Goal: Information Seeking & Learning: Learn about a topic

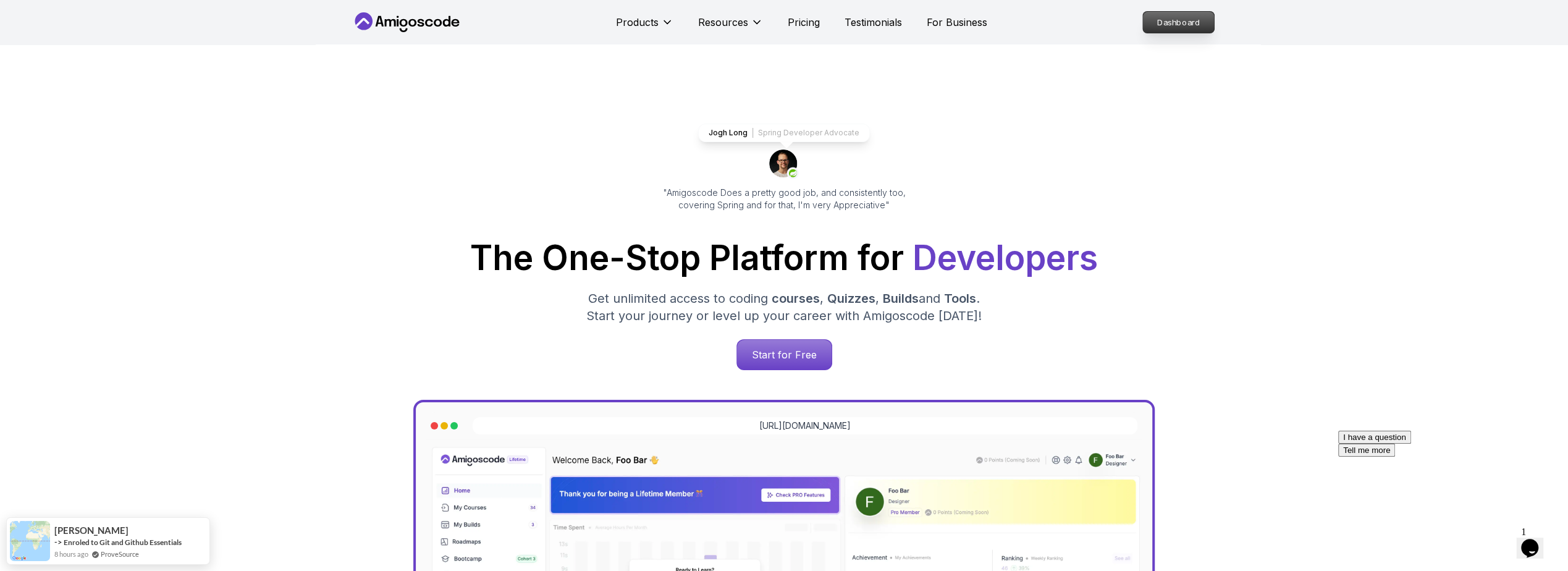
click at [1180, 17] on p "Dashboard" at bounding box center [1178, 22] width 71 height 21
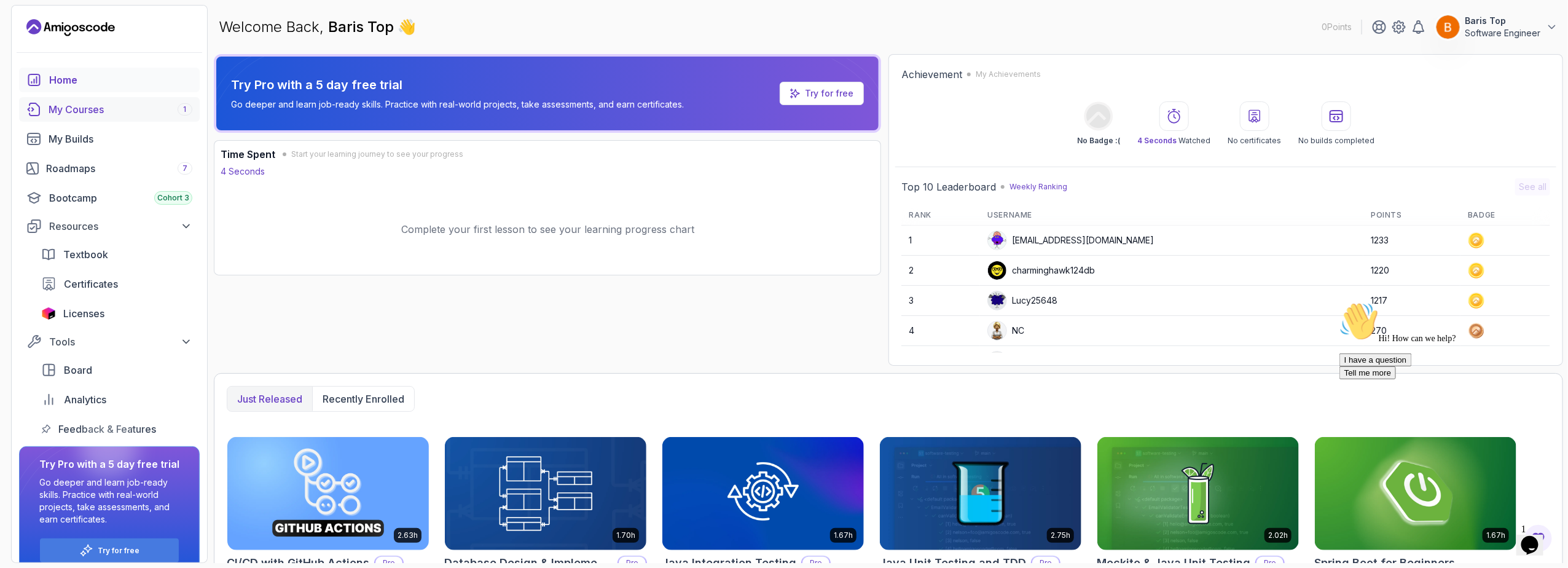
click at [129, 112] on div "My Courses 1" at bounding box center [120, 110] width 143 height 15
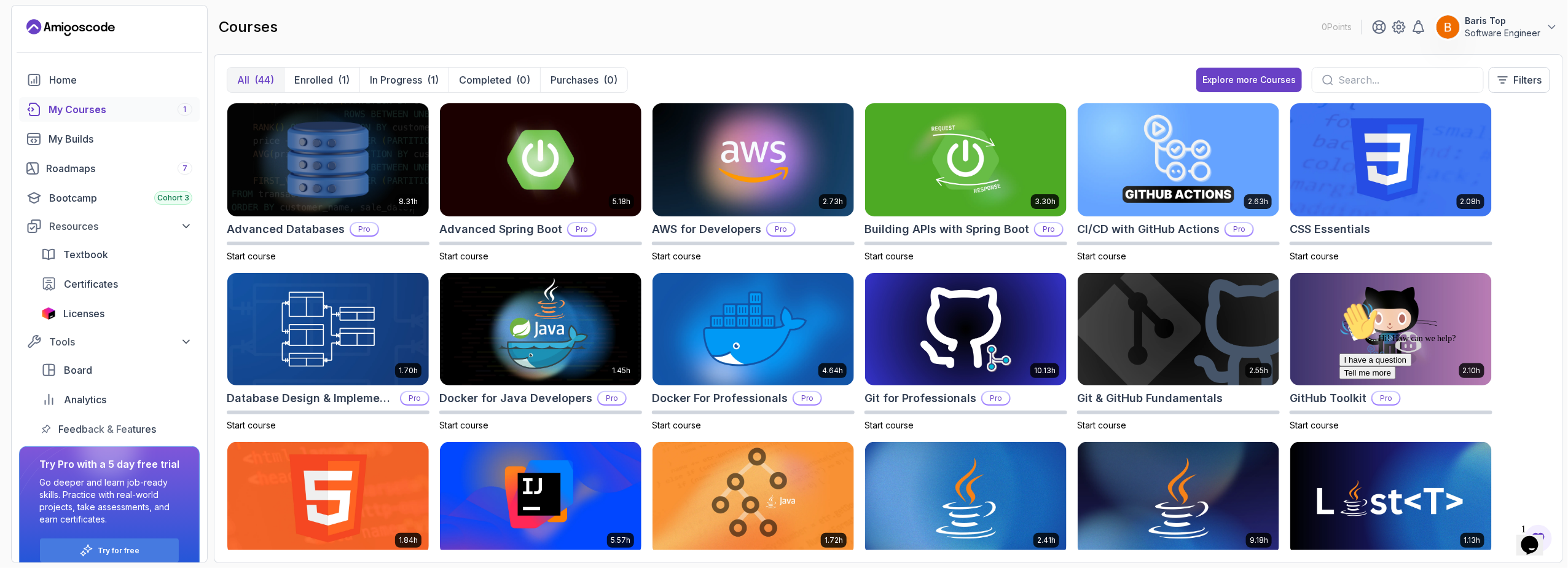
click at [244, 76] on p "All" at bounding box center [243, 80] width 12 height 15
click at [332, 74] on p "Enrolled" at bounding box center [313, 80] width 38 height 15
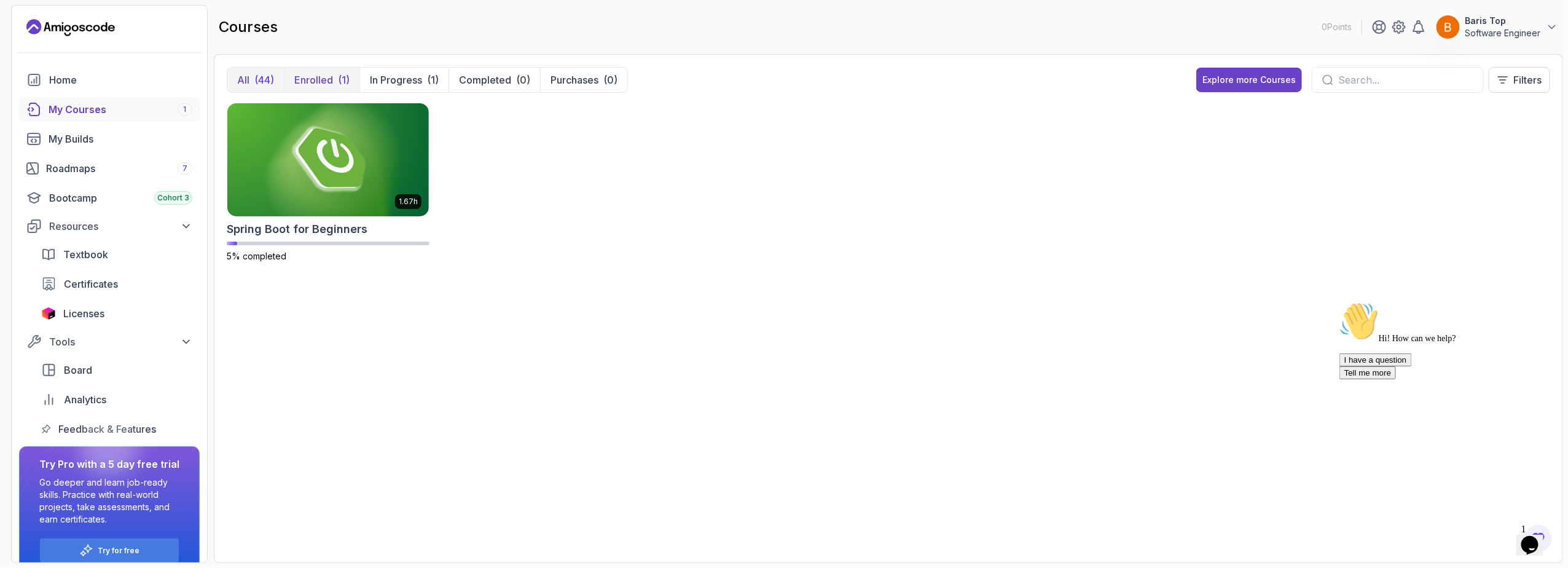
click at [243, 83] on p "All" at bounding box center [243, 80] width 12 height 15
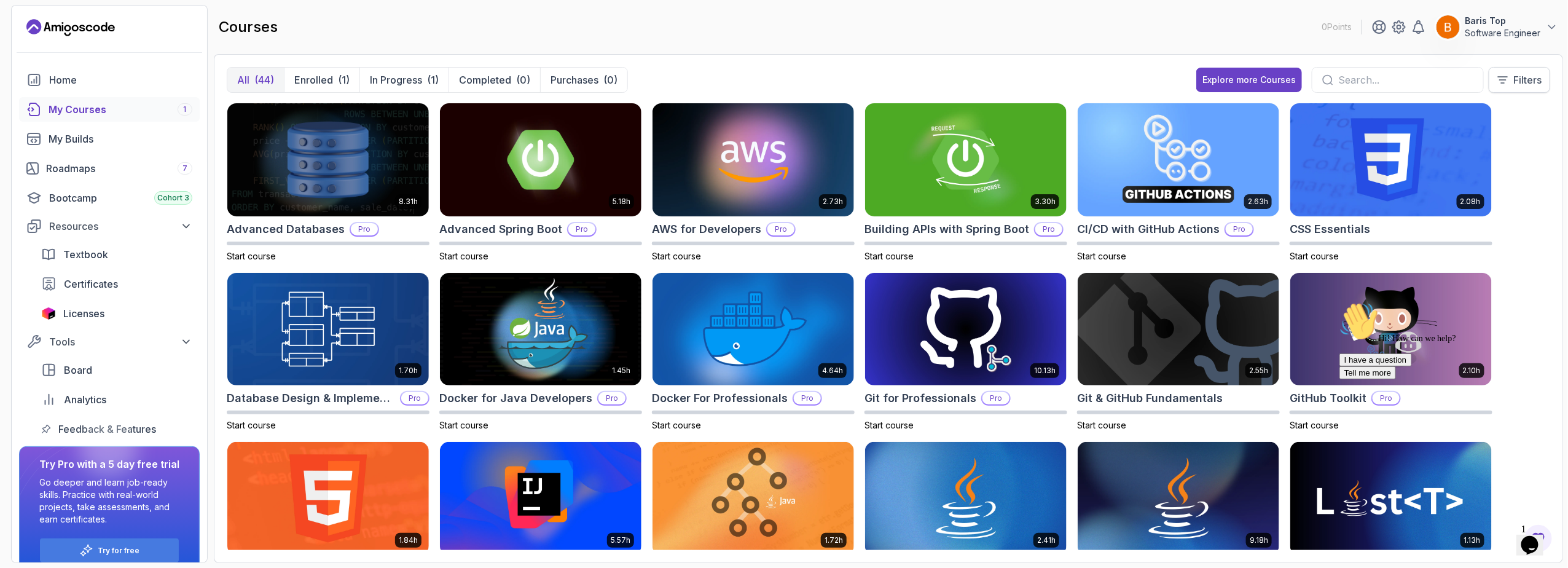
click at [1508, 82] on icon at bounding box center [1502, 80] width 12 height 12
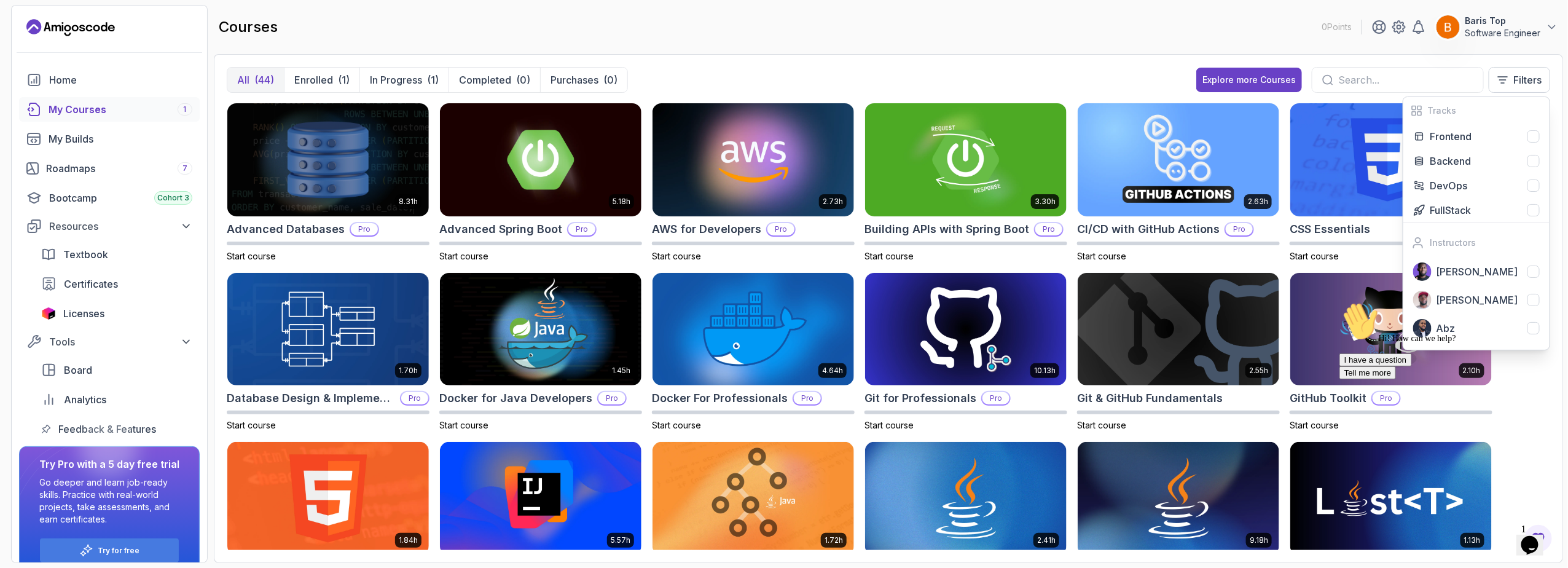
click at [1001, 67] on div "All (44) Enrolled (1) In Progress (1) Completed (0) Purchases (0) Explore more …" at bounding box center [889, 84] width 1324 height 36
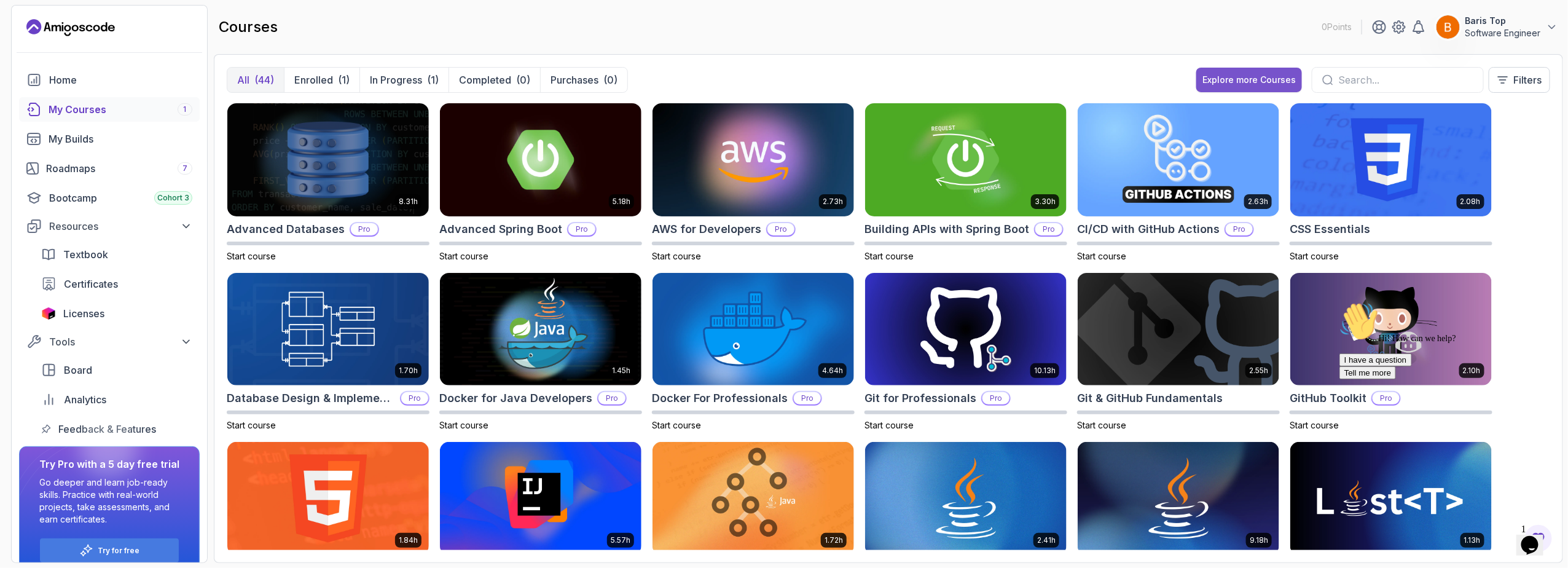
click at [1283, 80] on div "Explore more Courses" at bounding box center [1249, 80] width 94 height 12
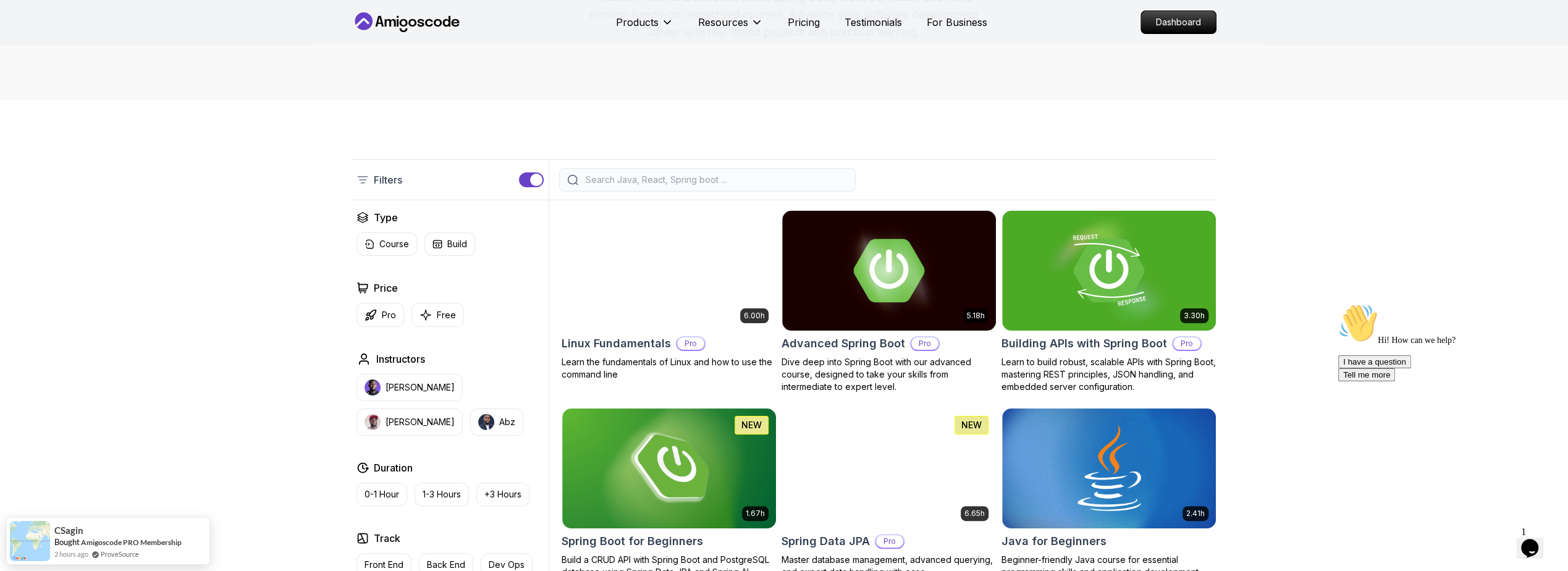
scroll to position [222, 0]
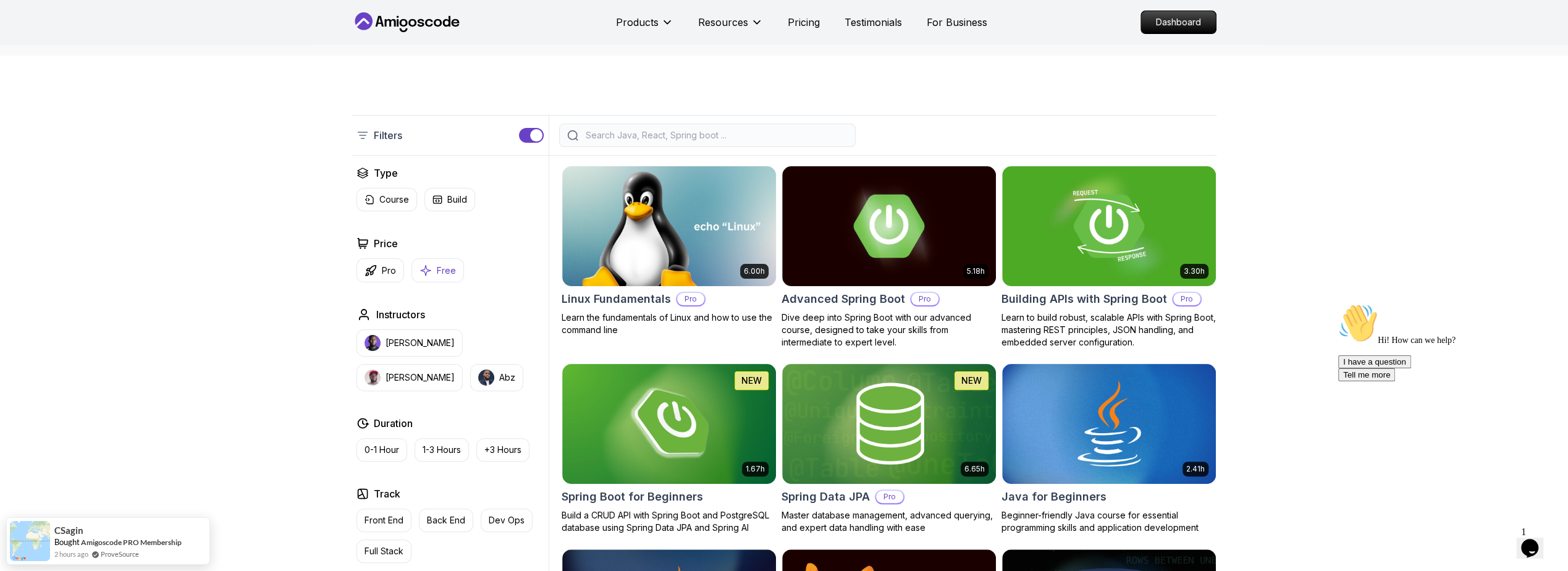
click at [439, 269] on p "Free" at bounding box center [446, 269] width 19 height 12
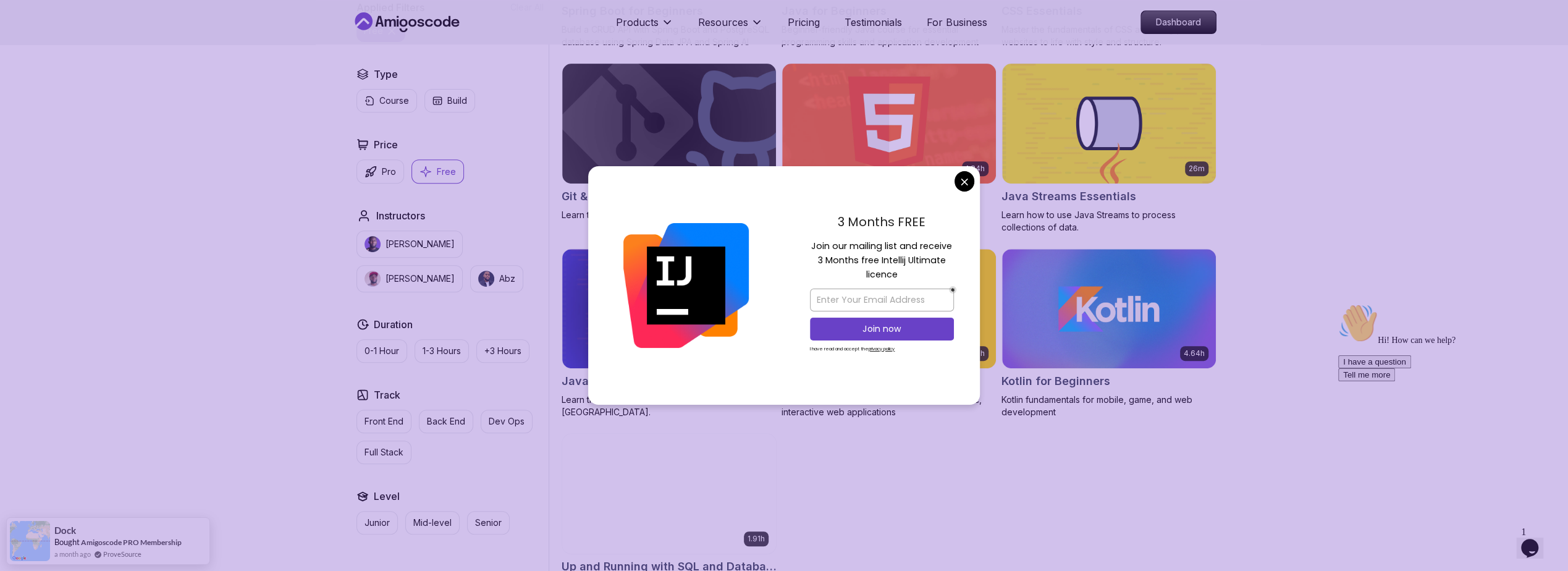
scroll to position [518, 0]
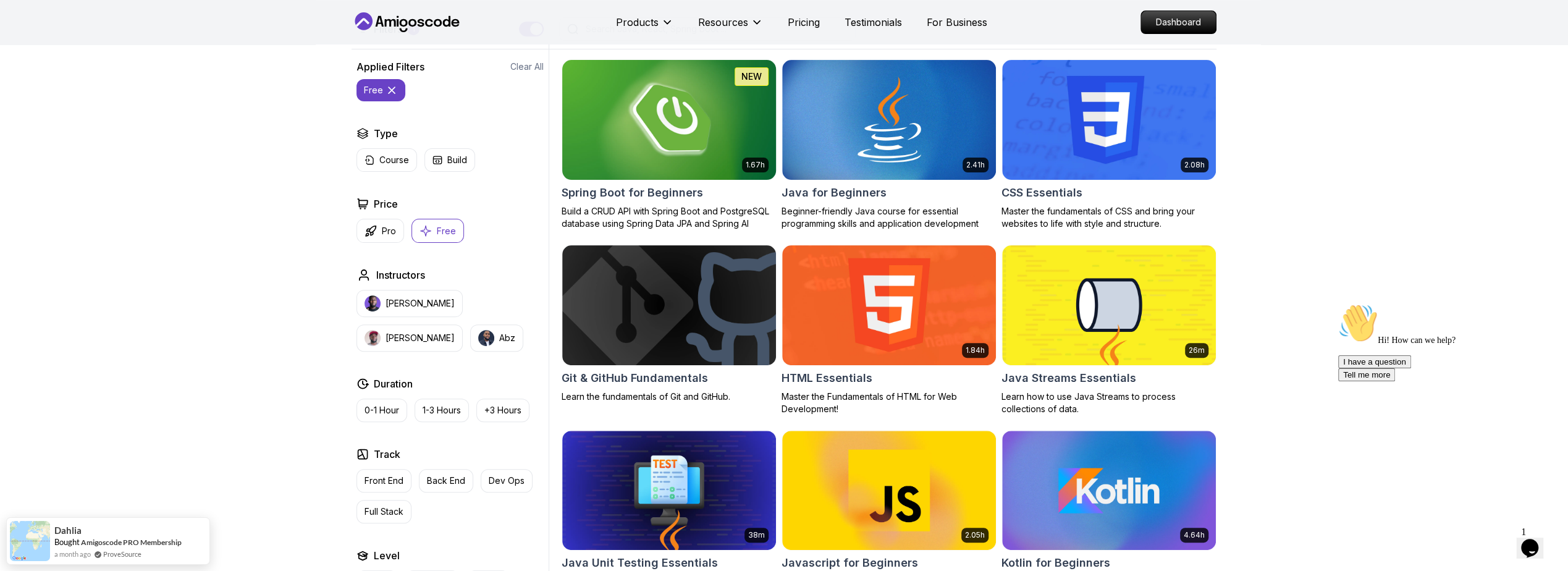
scroll to position [222, 0]
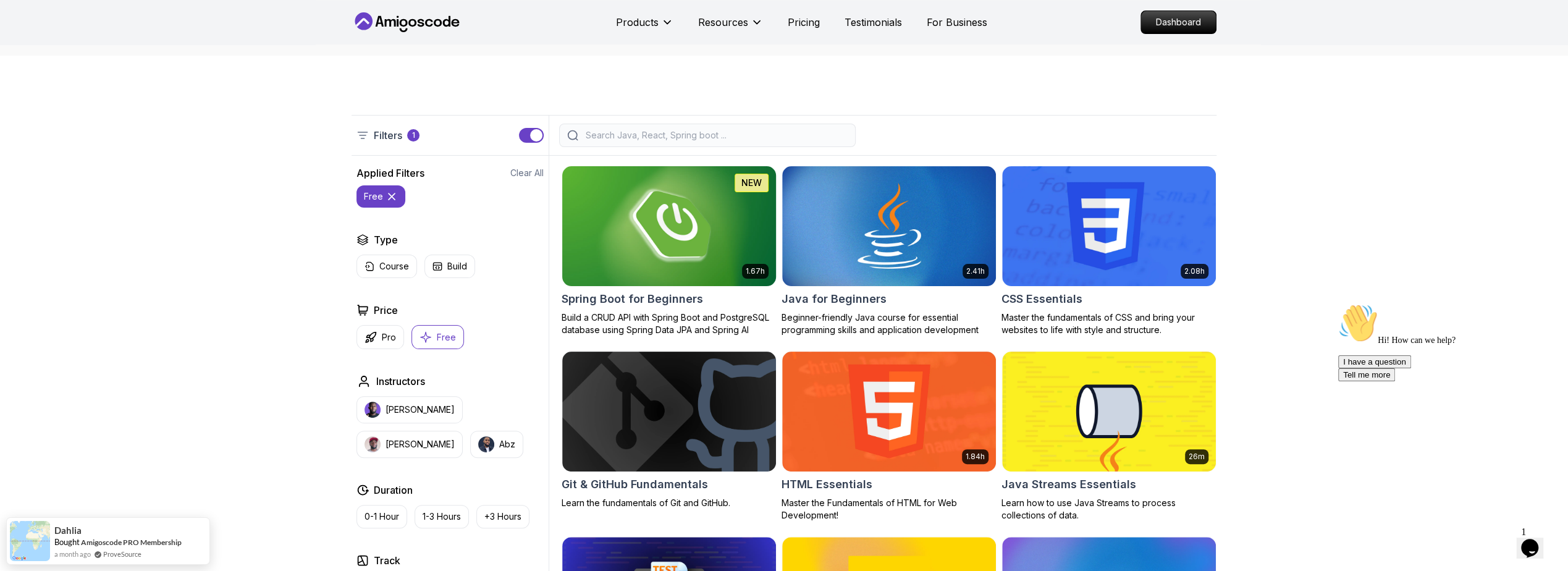
click at [638, 223] on img at bounding box center [668, 225] width 224 height 125
